Goal: Information Seeking & Learning: Understand process/instructions

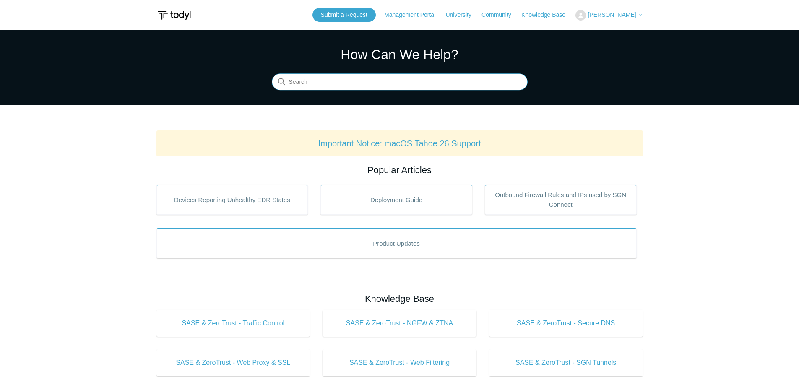
click at [355, 80] on input "Search" at bounding box center [400, 82] width 256 height 17
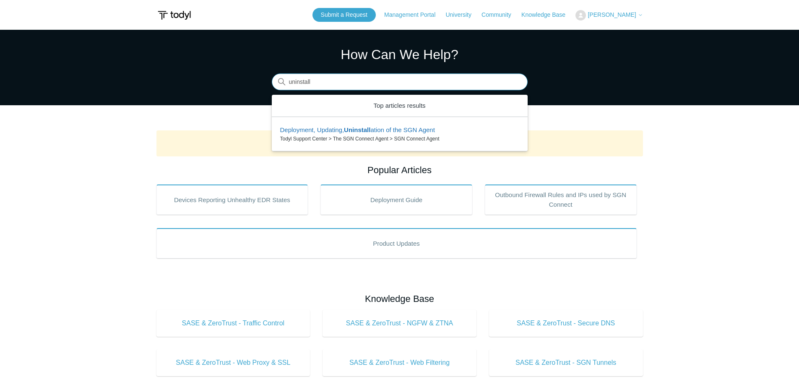
type input "uninstall"
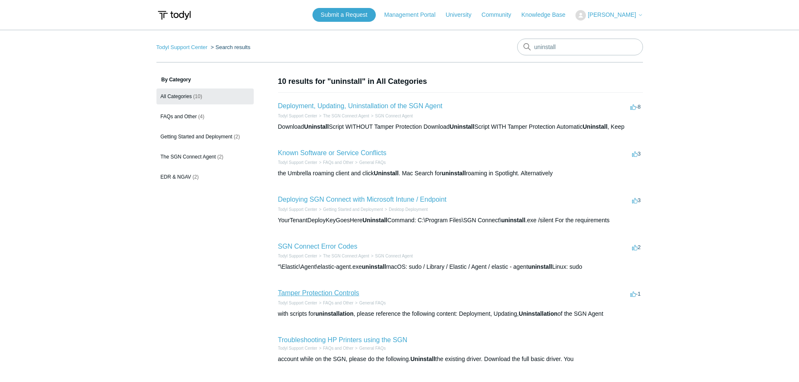
click at [346, 295] on link "Tamper Protection Controls" at bounding box center [318, 293] width 81 height 7
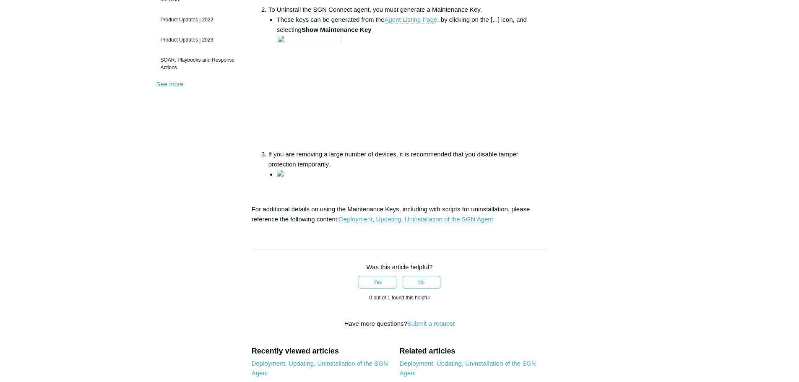
scroll to position [294, 0]
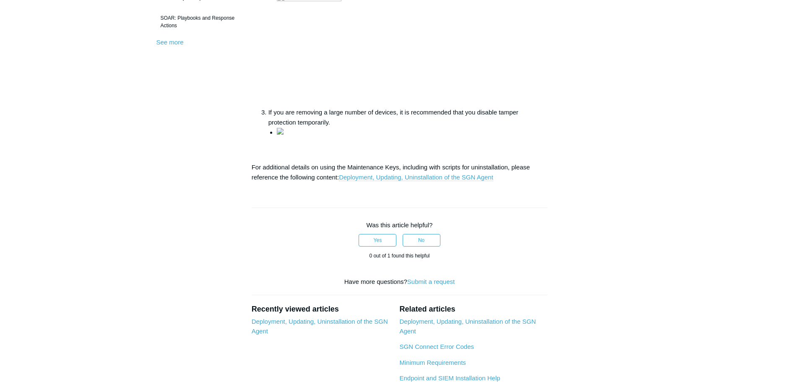
click at [471, 181] on link "Deployment, Updating, Uninstallation of the SGN Agent" at bounding box center [416, 178] width 154 height 8
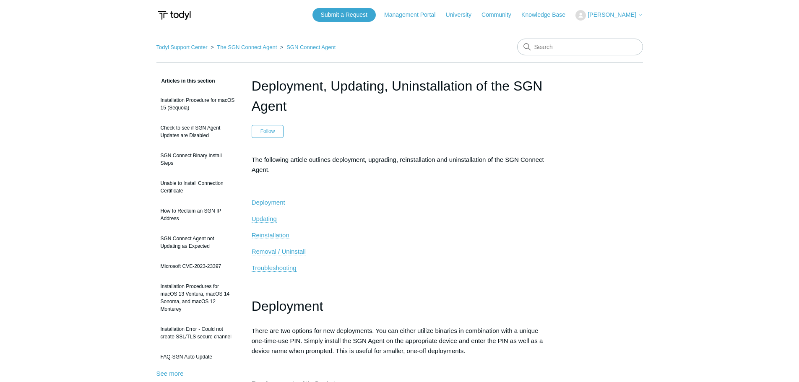
click at [295, 253] on span "Removal / Uninstall" at bounding box center [279, 251] width 54 height 7
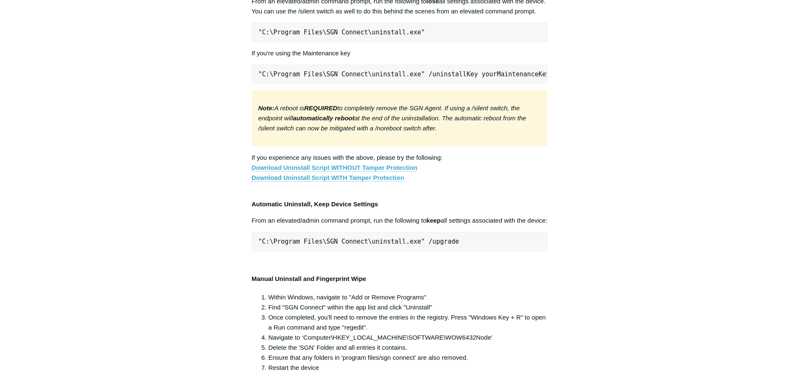
scroll to position [1496, 0]
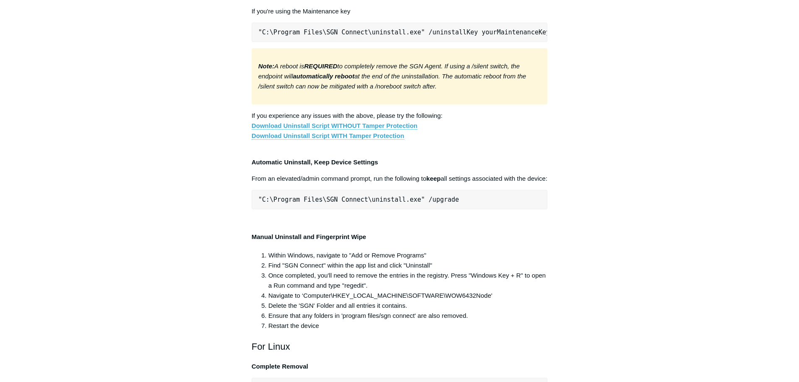
drag, startPoint x: 423, startPoint y: 295, endPoint x: 255, endPoint y: 288, distance: 168.0
copy span ""C:\Program Files\SGN Connect\uninstall.exe""
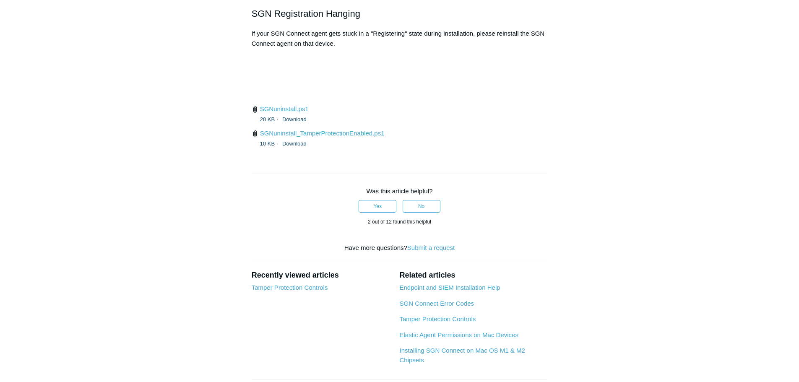
scroll to position [2168, 0]
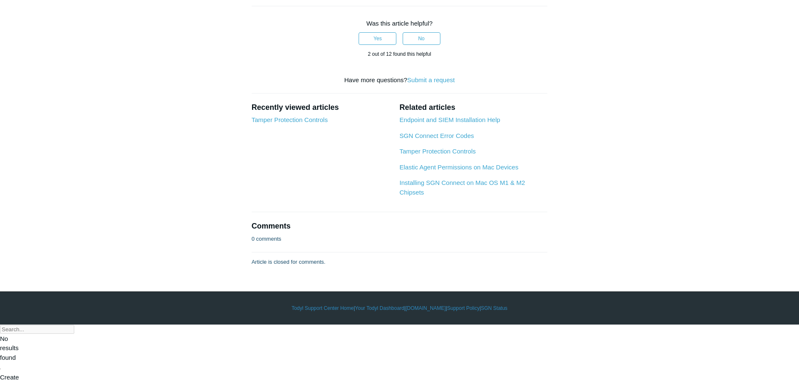
drag, startPoint x: 684, startPoint y: 73, endPoint x: 507, endPoint y: 3, distance: 190.8
